Goal: Task Accomplishment & Management: Manage account settings

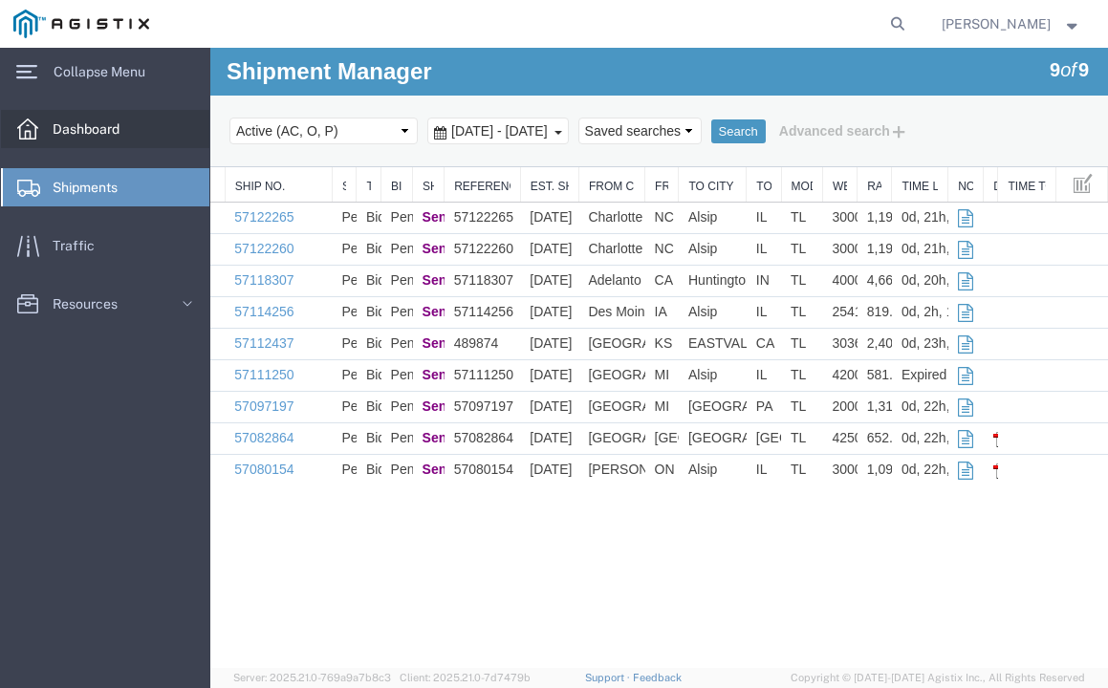
click at [103, 123] on span "Dashboard" at bounding box center [93, 129] width 80 height 38
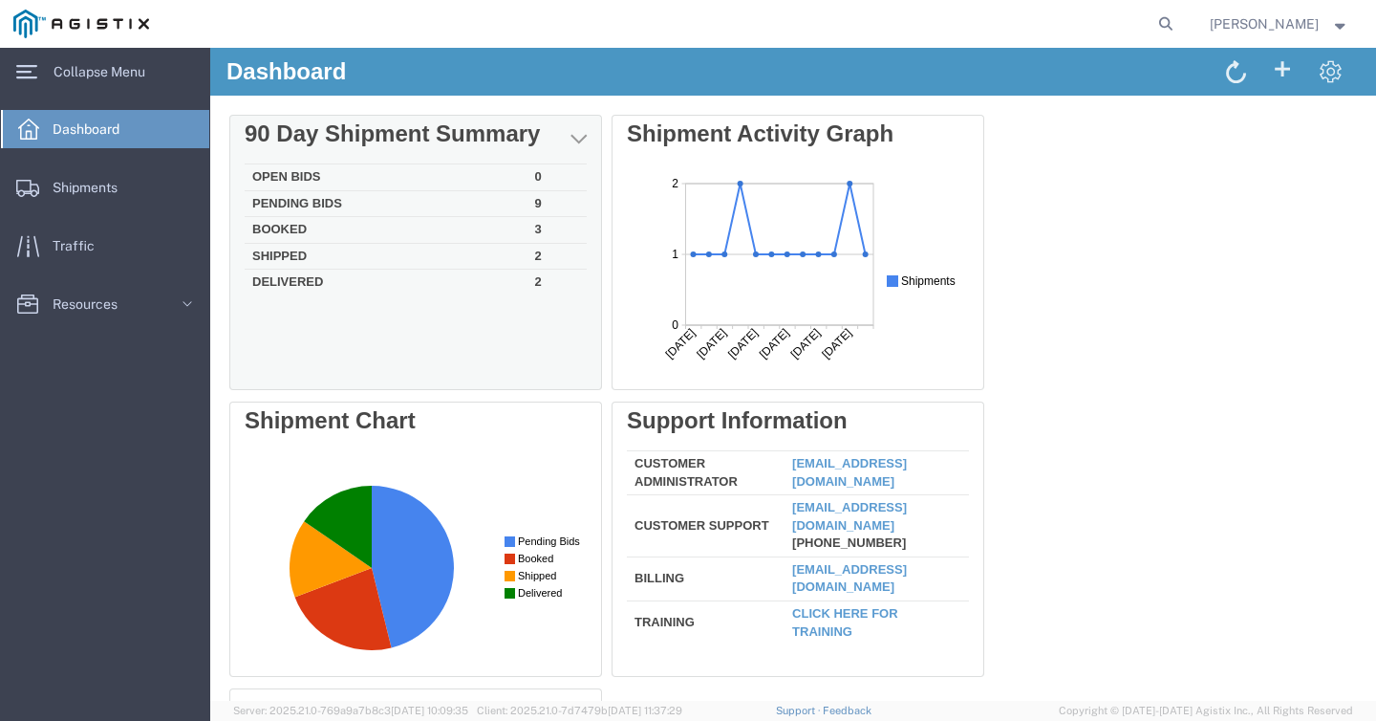
click at [540, 228] on td "3" at bounding box center [557, 230] width 59 height 27
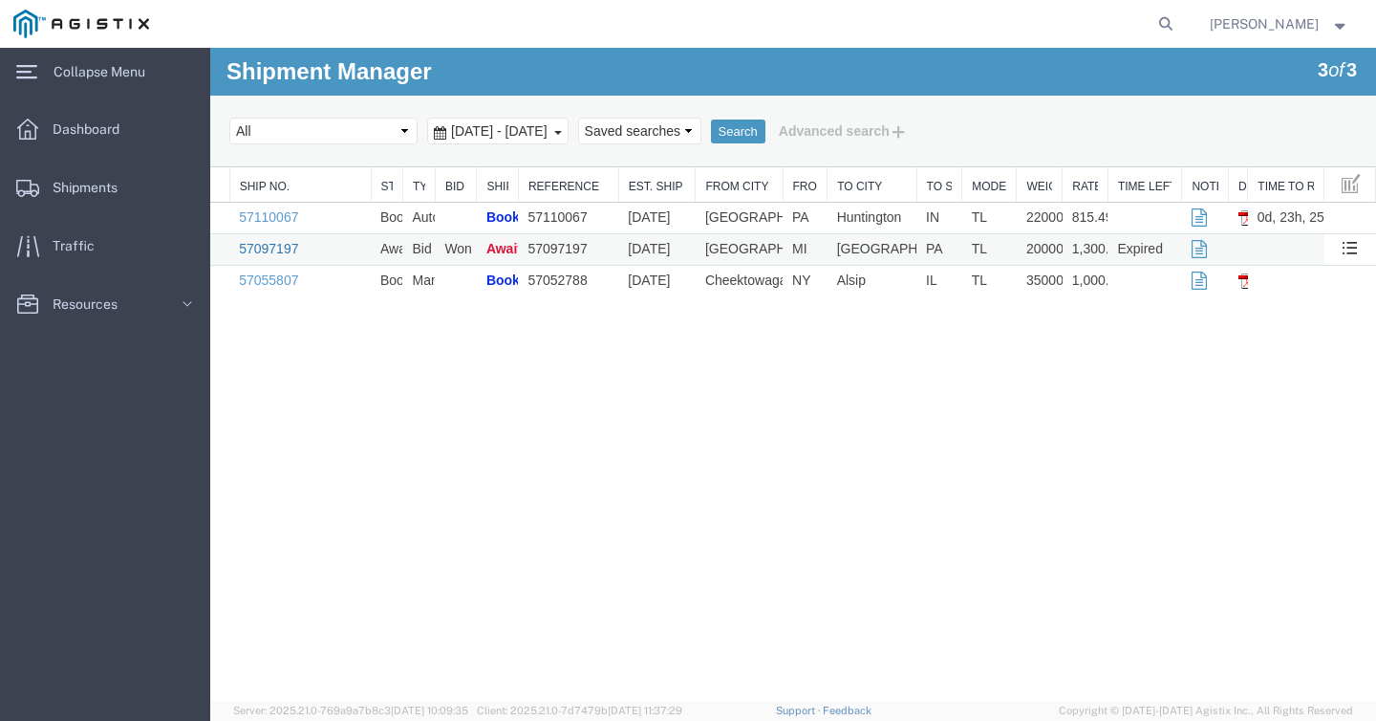
click at [285, 248] on link "57097197" at bounding box center [268, 248] width 59 height 15
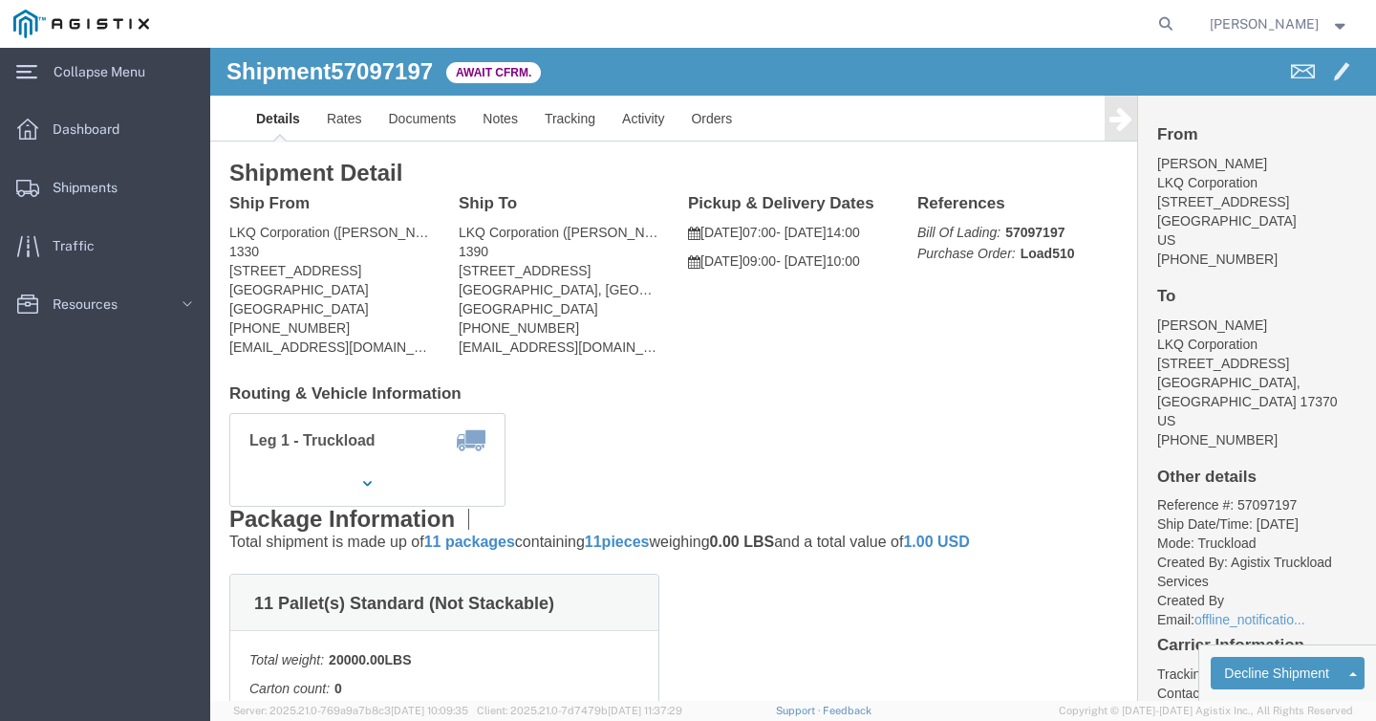
click b "57097197"
click link "Notes"
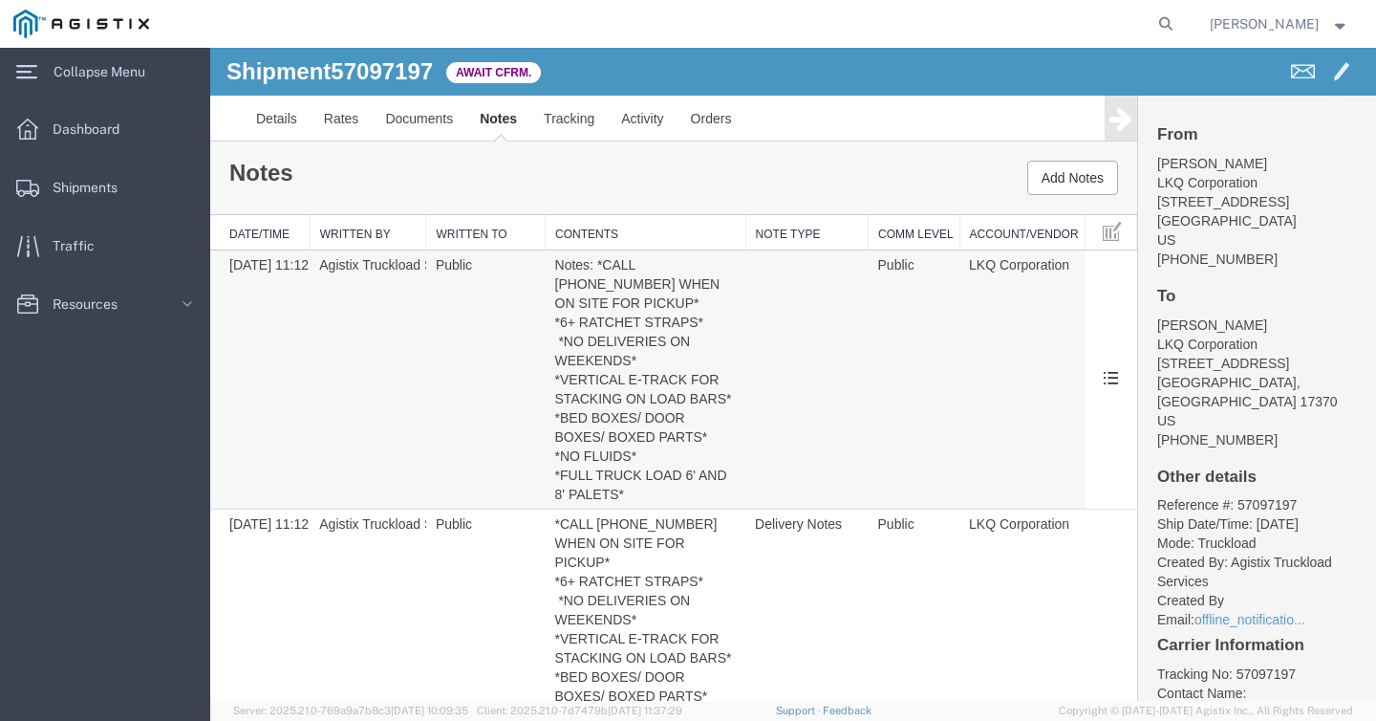
scroll to position [58, 0]
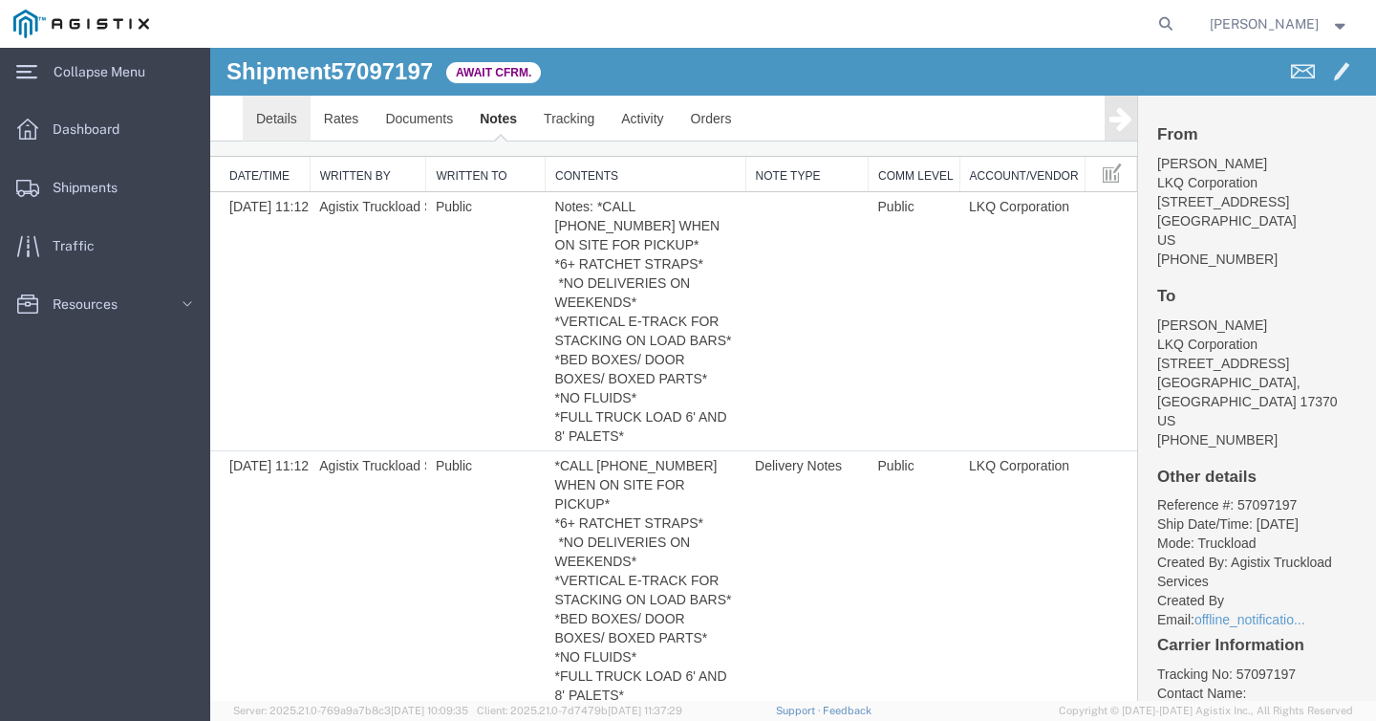
click at [276, 113] on link "Details" at bounding box center [277, 119] width 68 height 46
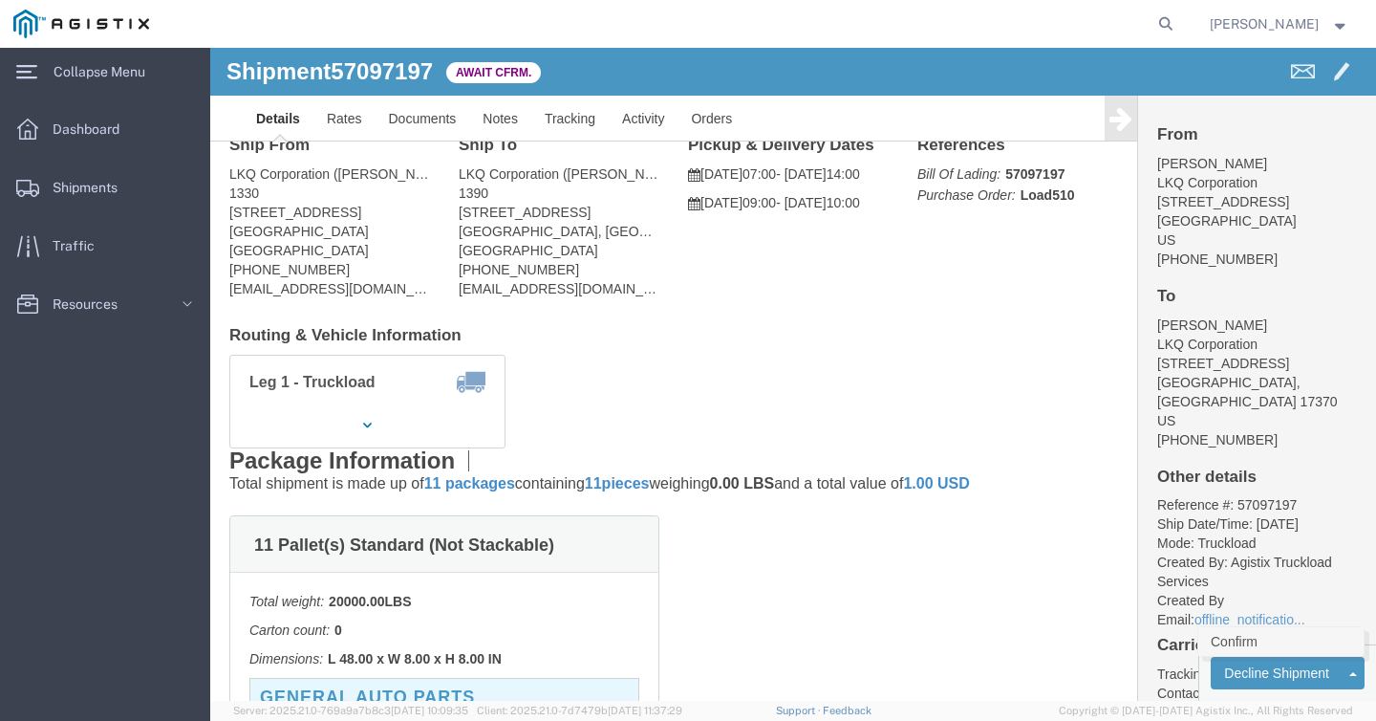
click link "Confirm"
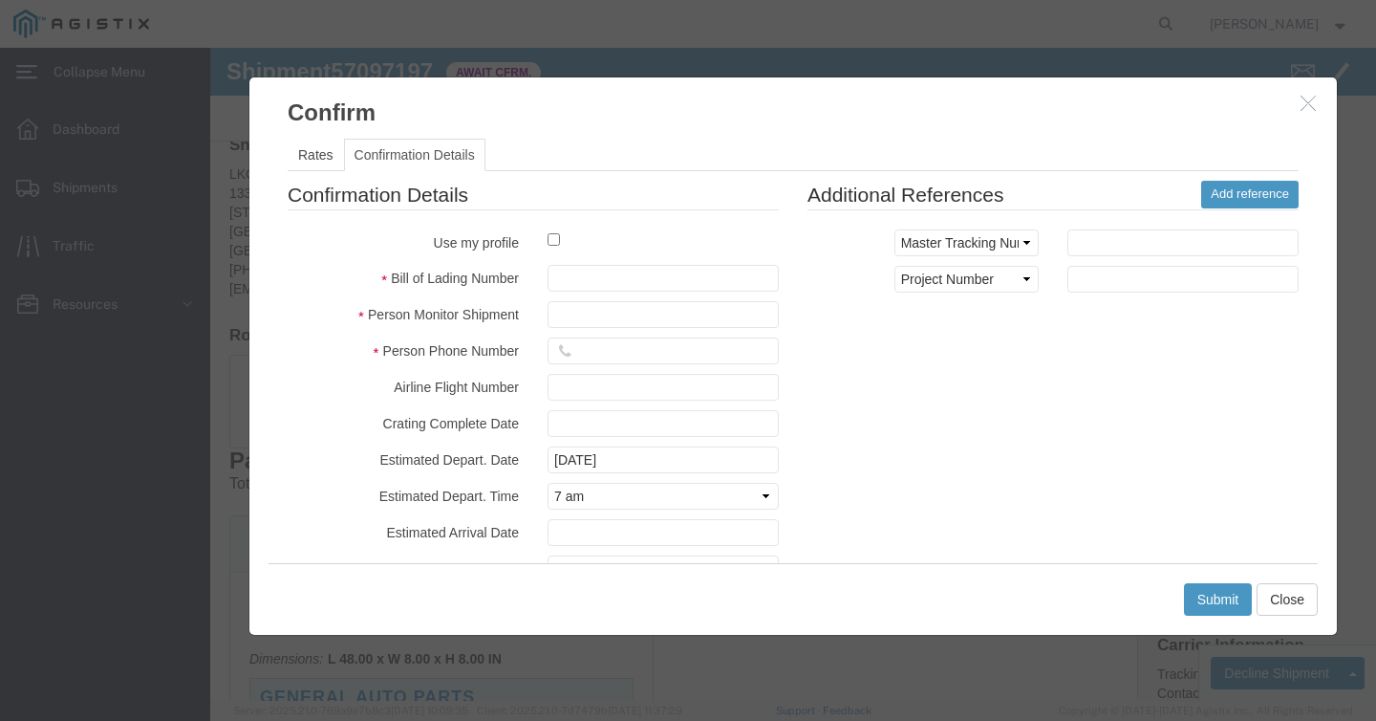
click div
click input "checkbox"
checkbox input "true"
type input "[PERSON_NAME]"
click input "text"
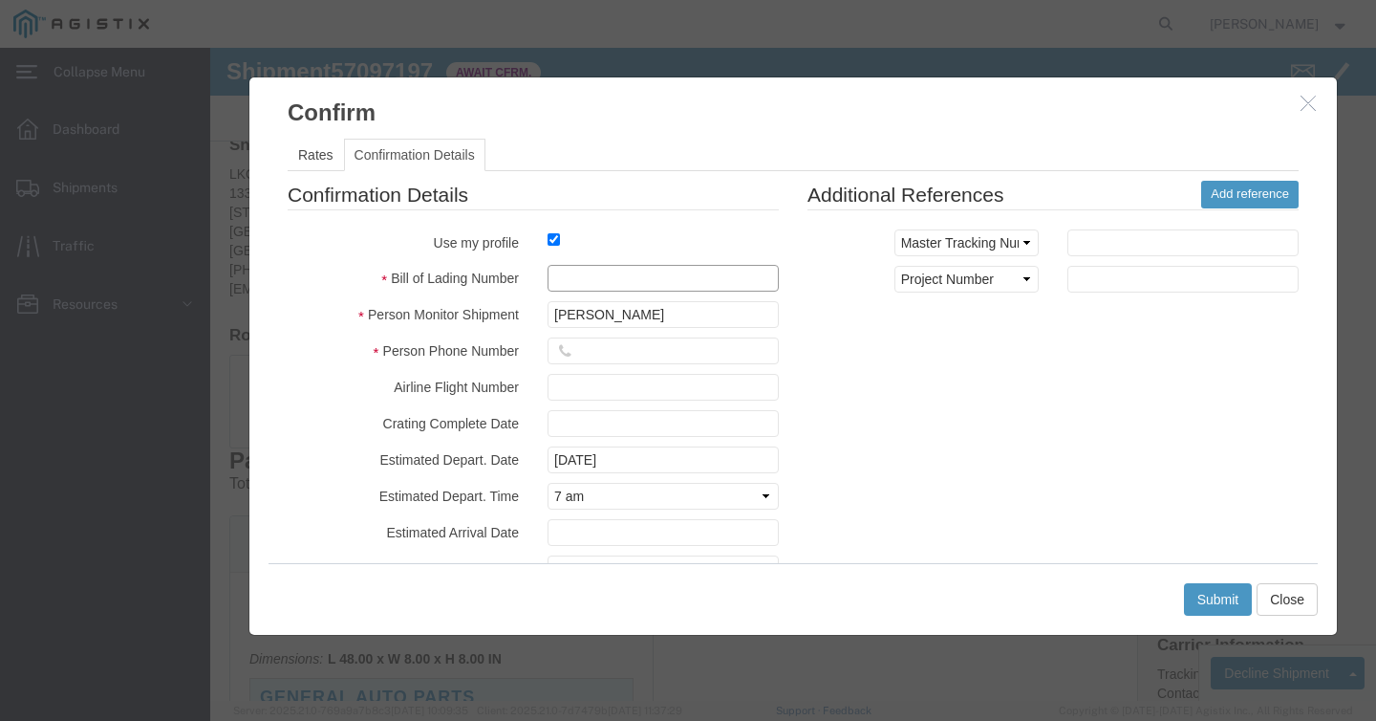
paste input "57097197"
type input "57097197"
click input "text"
type input "[PHONE_NUMBER]"
click button "Submit"
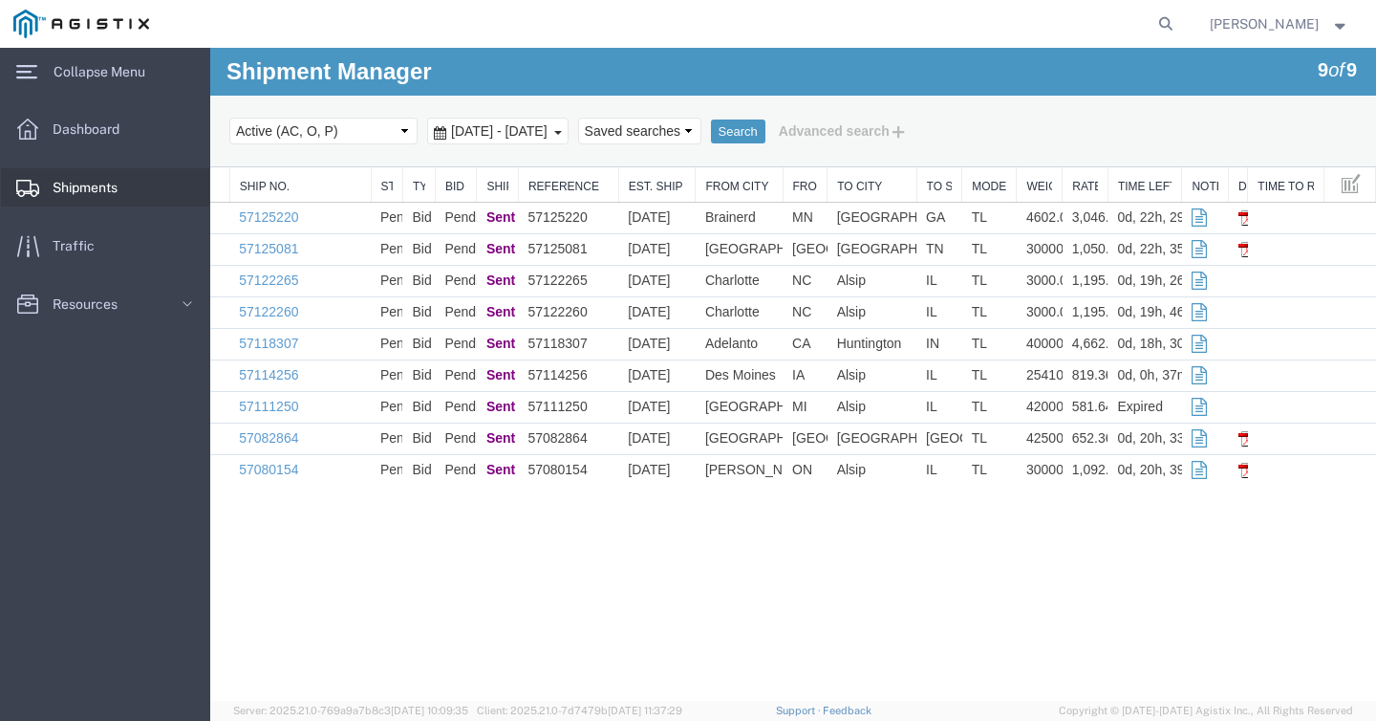
click at [139, 191] on link "Shipments" at bounding box center [105, 187] width 208 height 38
